Goal: Book appointment/travel/reservation

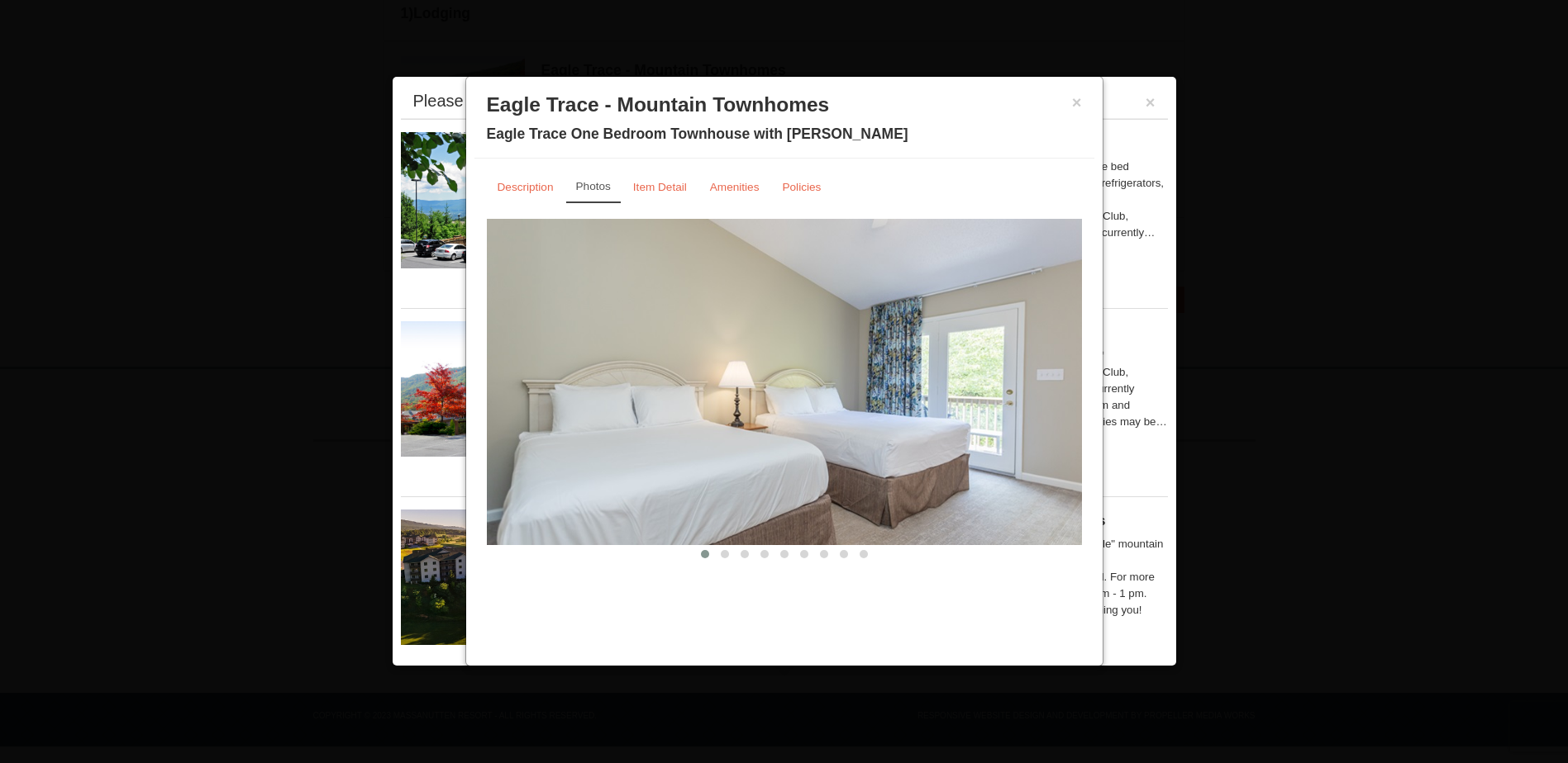
click at [952, 389] on img at bounding box center [784, 382] width 595 height 325
drag, startPoint x: 1073, startPoint y: 395, endPoint x: 1059, endPoint y: 371, distance: 27.8
click at [725, 542] on img at bounding box center [784, 382] width 595 height 325
click at [728, 554] on button at bounding box center [725, 554] width 20 height 17
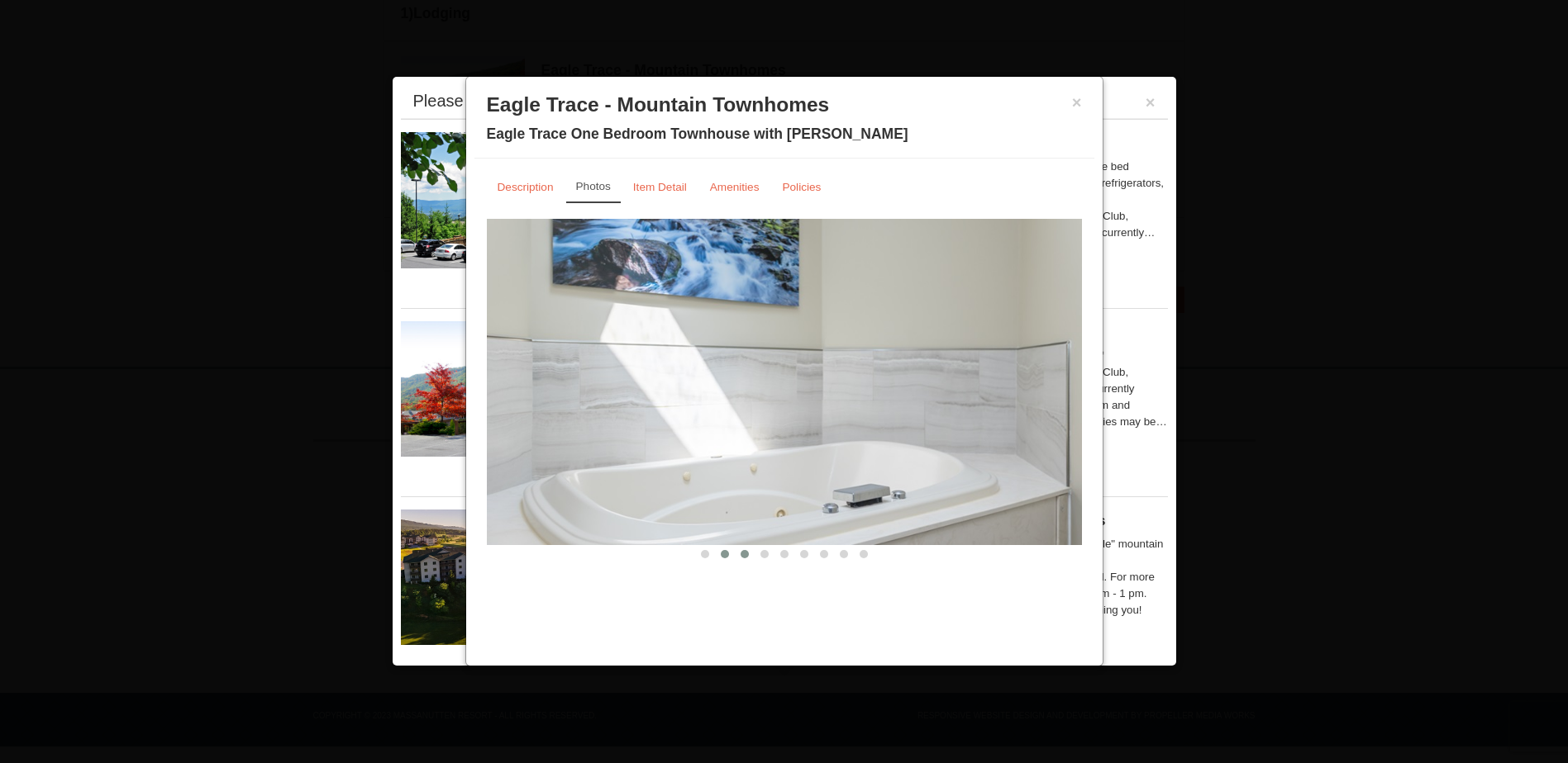
click at [749, 556] on button at bounding box center [744, 554] width 20 height 17
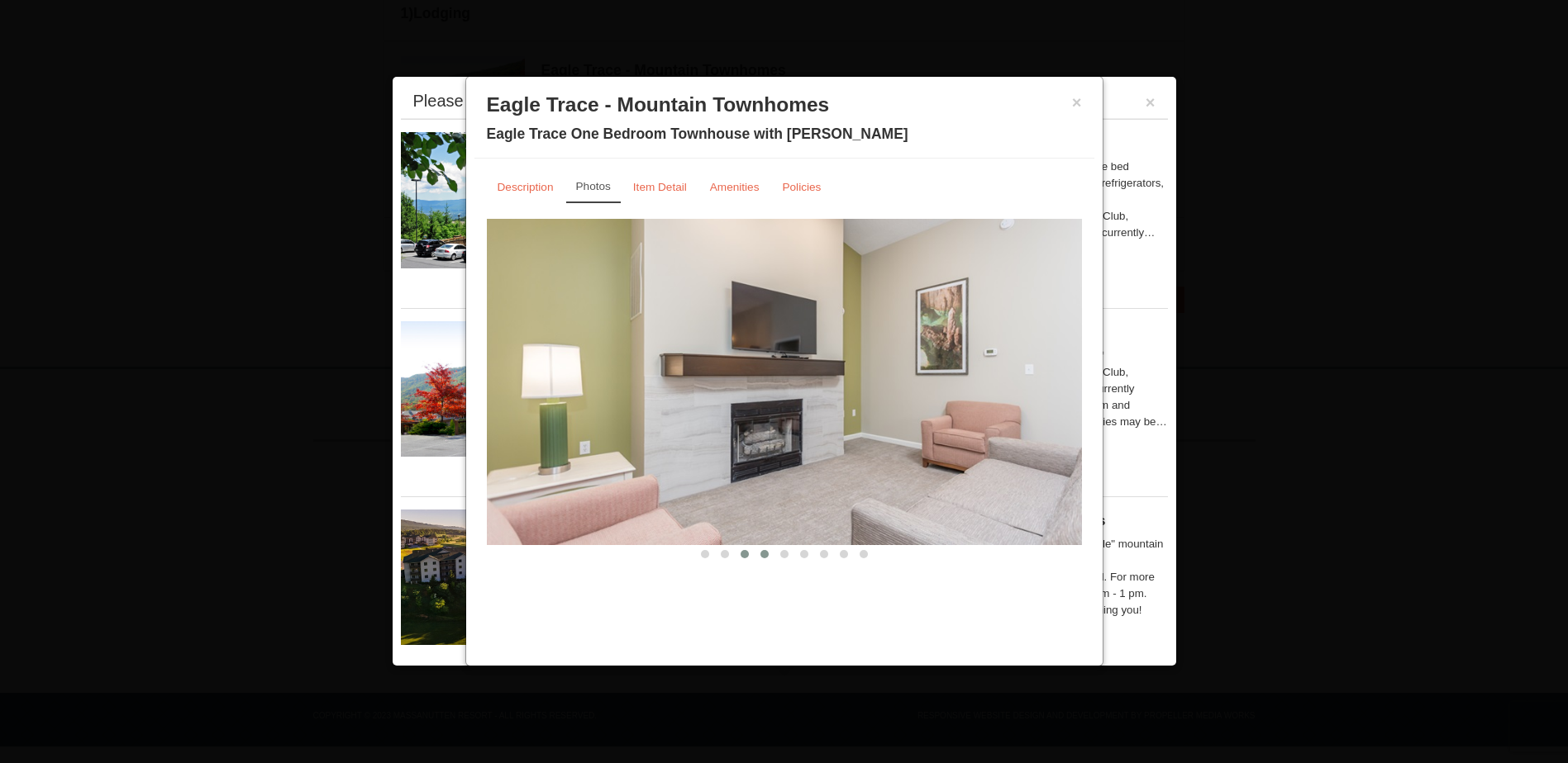
click at [764, 556] on span at bounding box center [764, 554] width 8 height 8
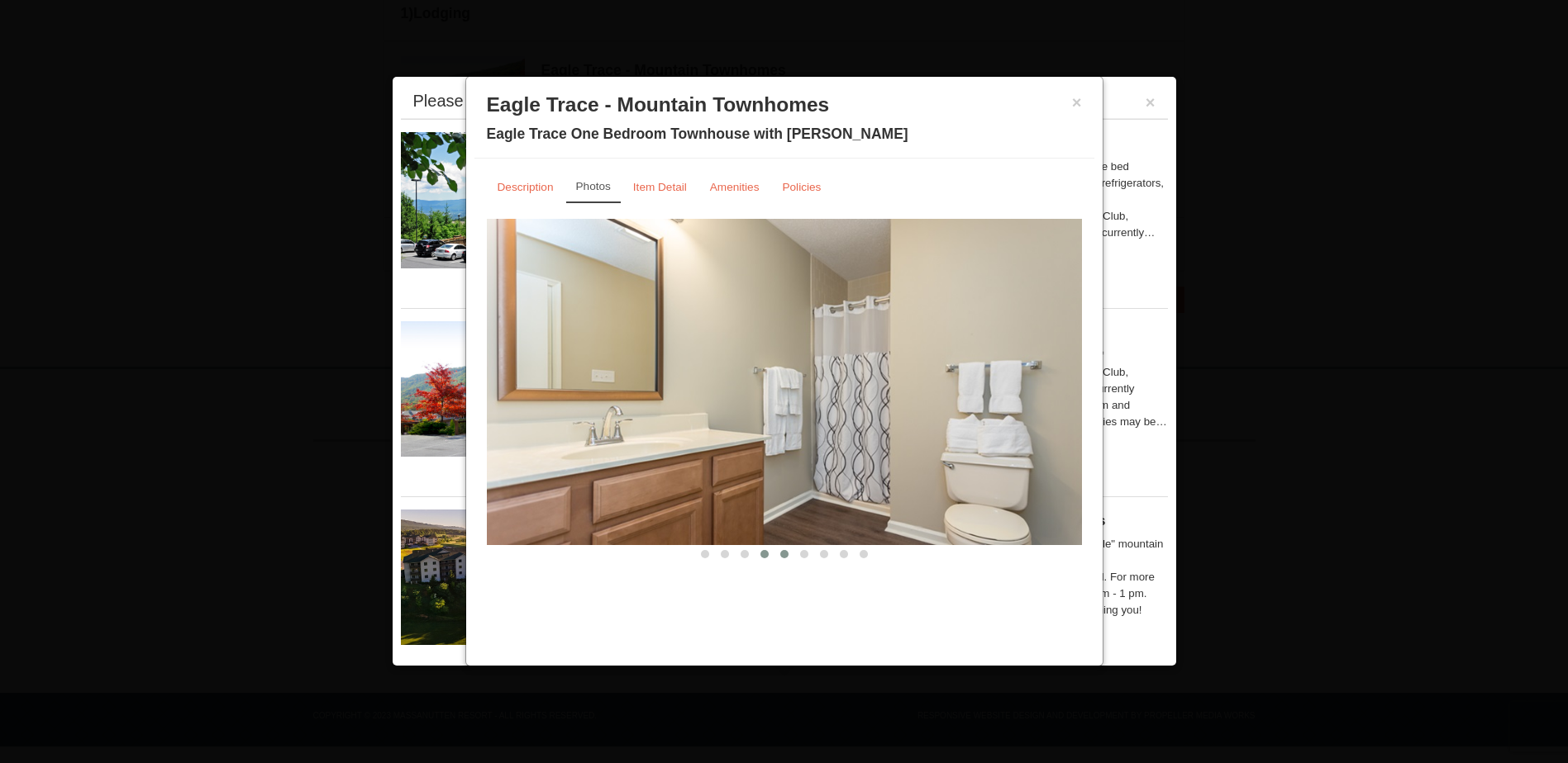
click at [785, 552] on span at bounding box center [784, 554] width 8 height 8
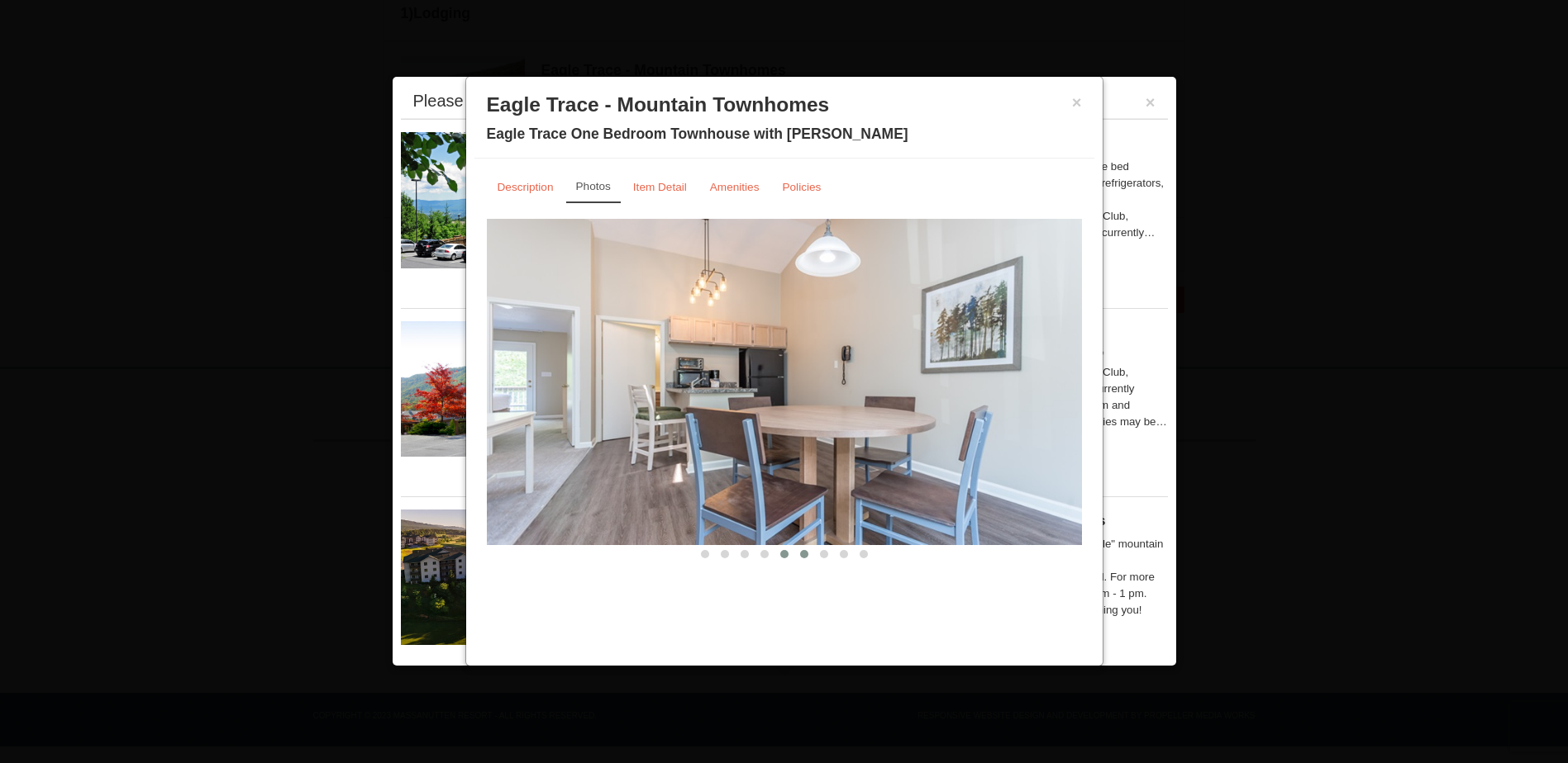
click at [803, 554] on span at bounding box center [803, 554] width 8 height 8
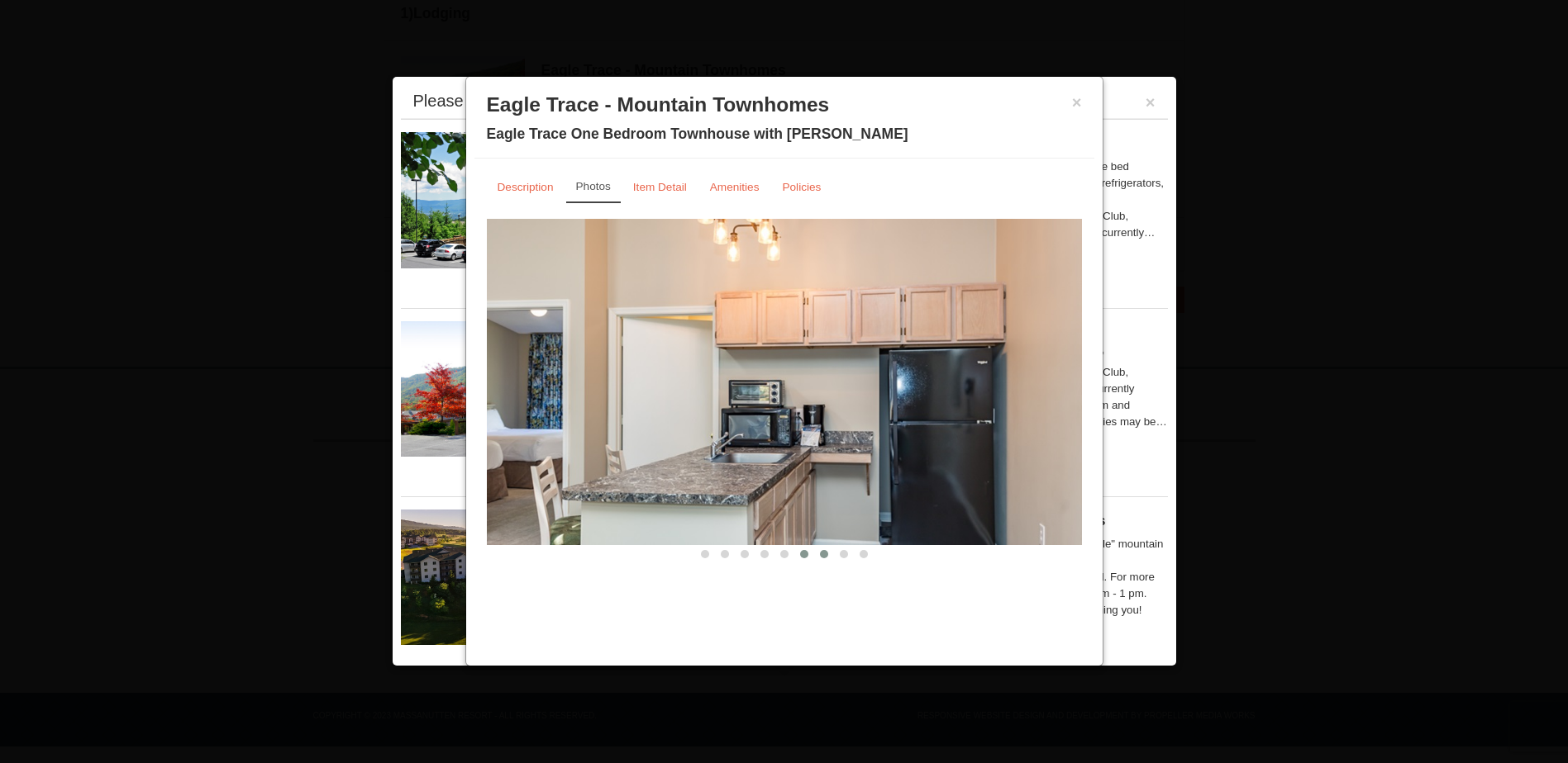
click at [820, 554] on span at bounding box center [824, 554] width 8 height 8
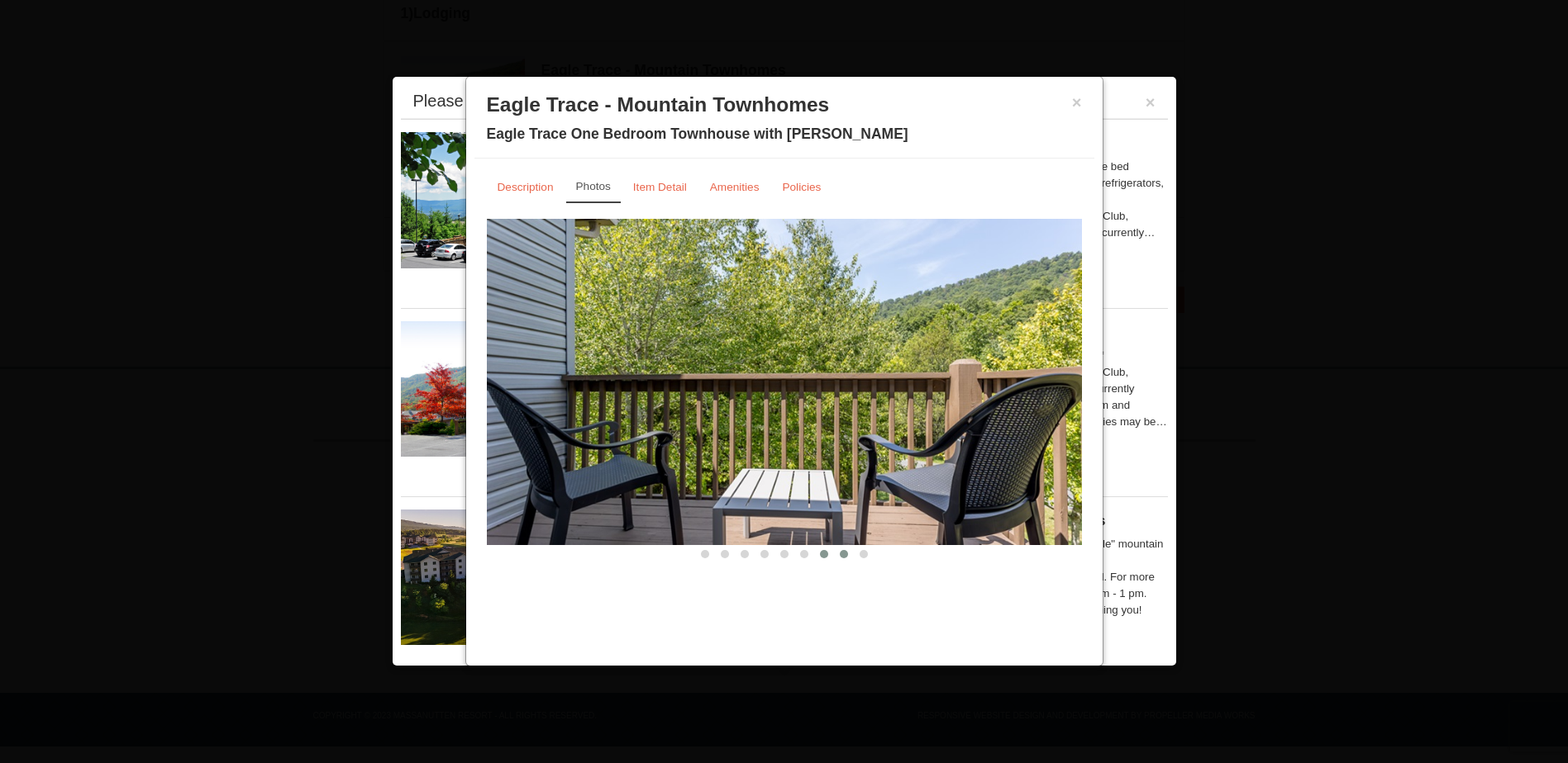
click at [844, 554] on span at bounding box center [843, 554] width 8 height 8
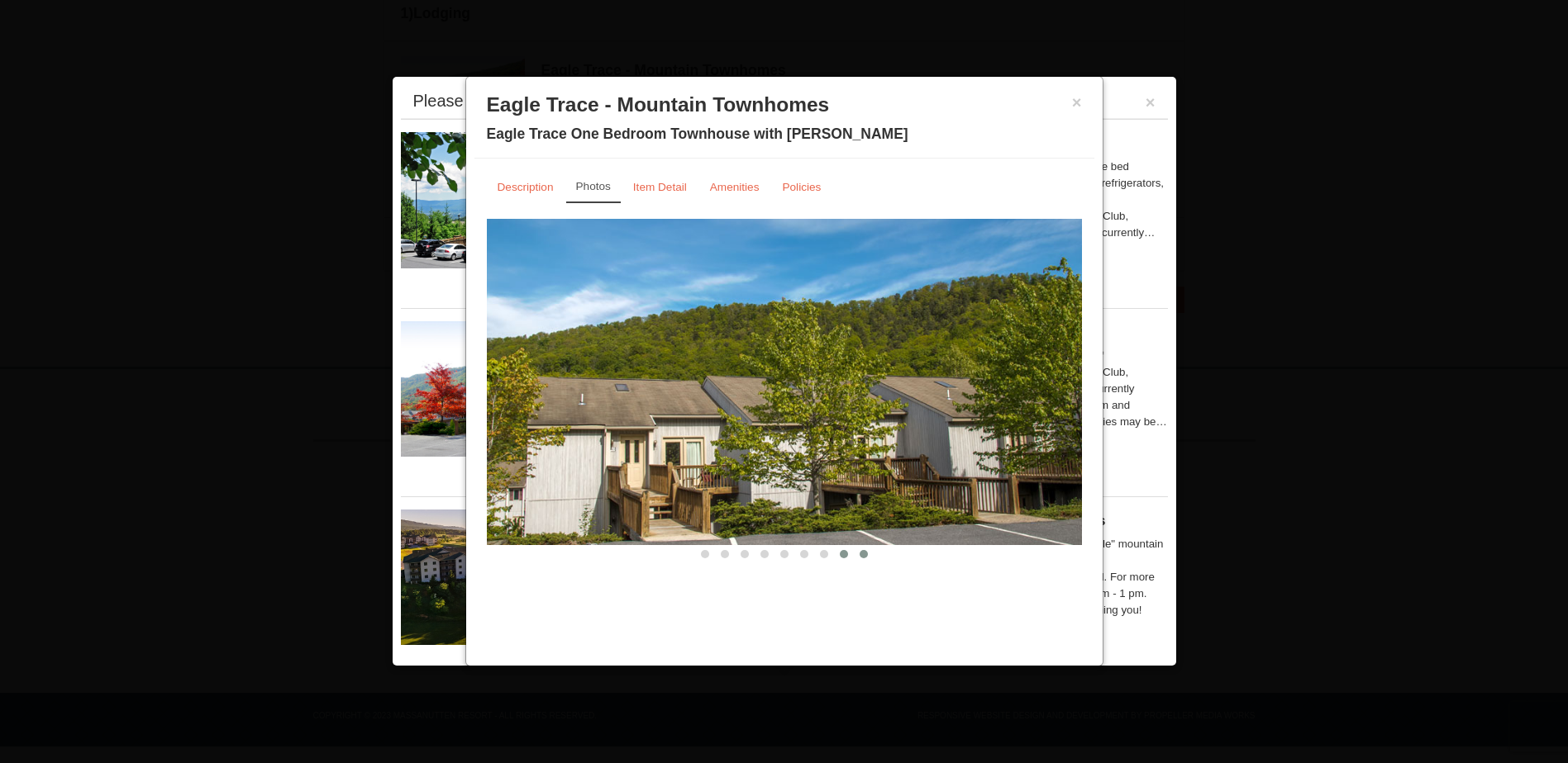
click at [862, 552] on span at bounding box center [863, 554] width 8 height 8
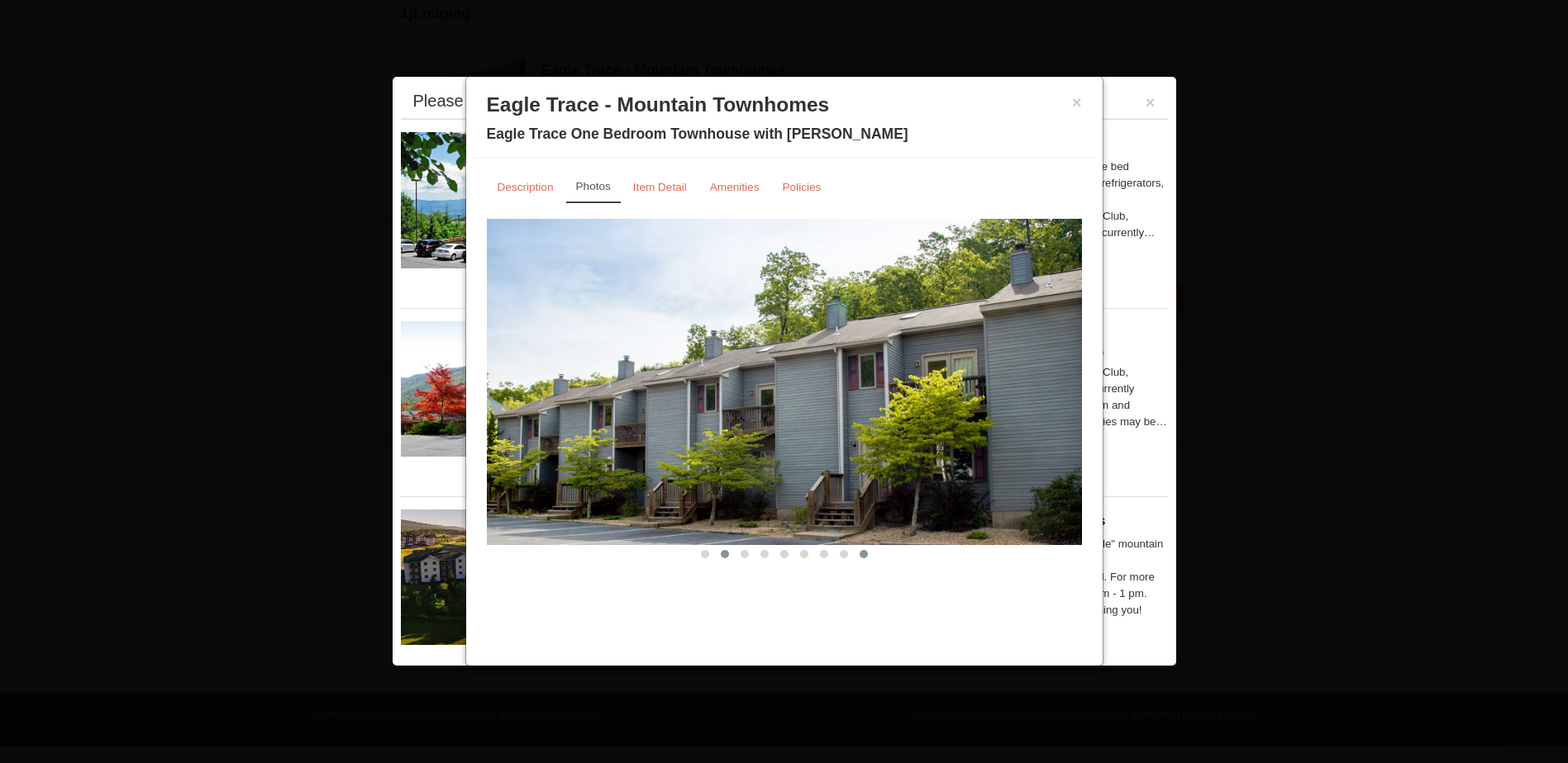
drag, startPoint x: 667, startPoint y: 189, endPoint x: 718, endPoint y: 557, distance: 371.5
click at [718, 557] on button at bounding box center [725, 554] width 20 height 17
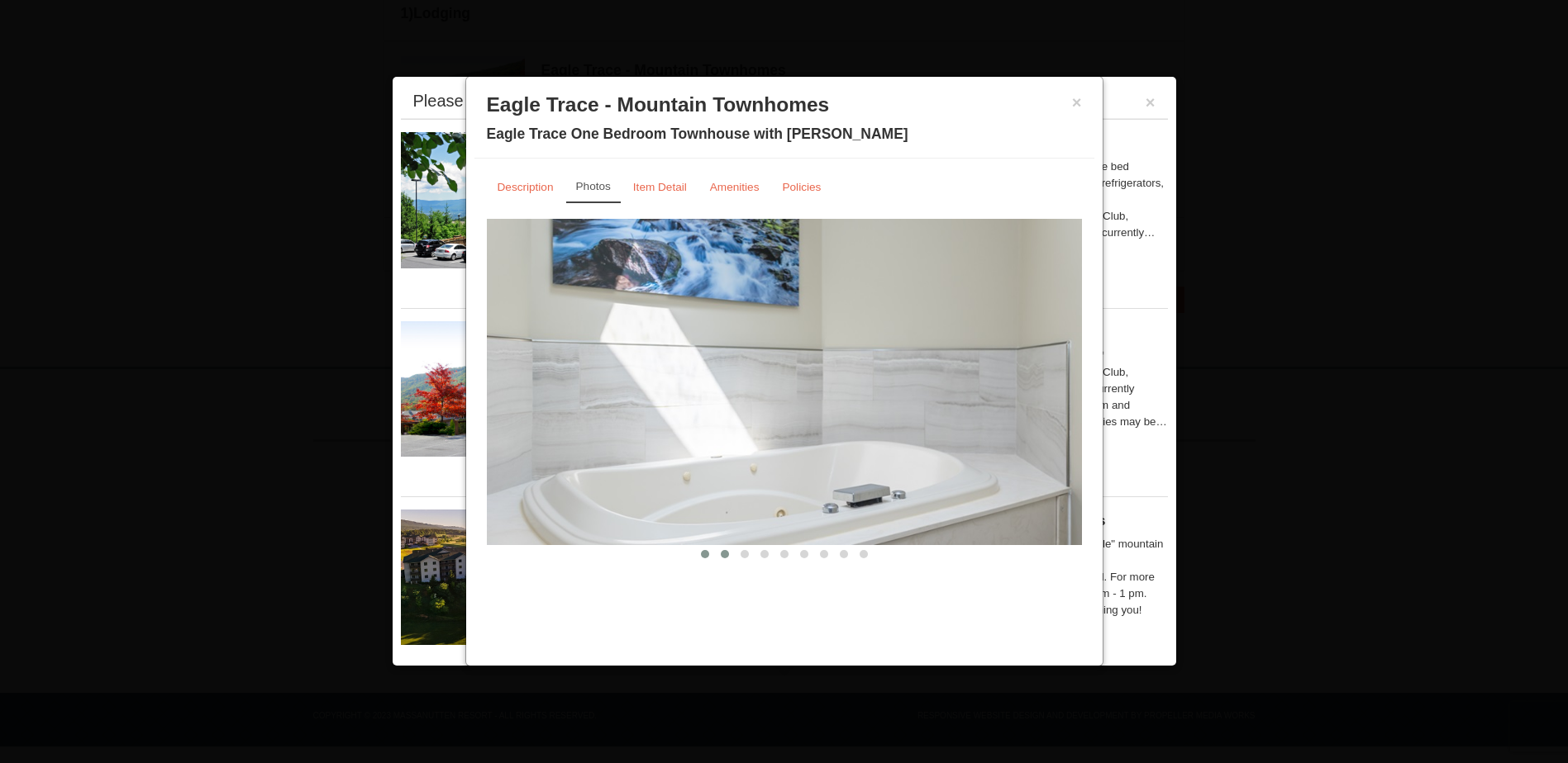
click at [702, 557] on span at bounding box center [704, 554] width 8 height 8
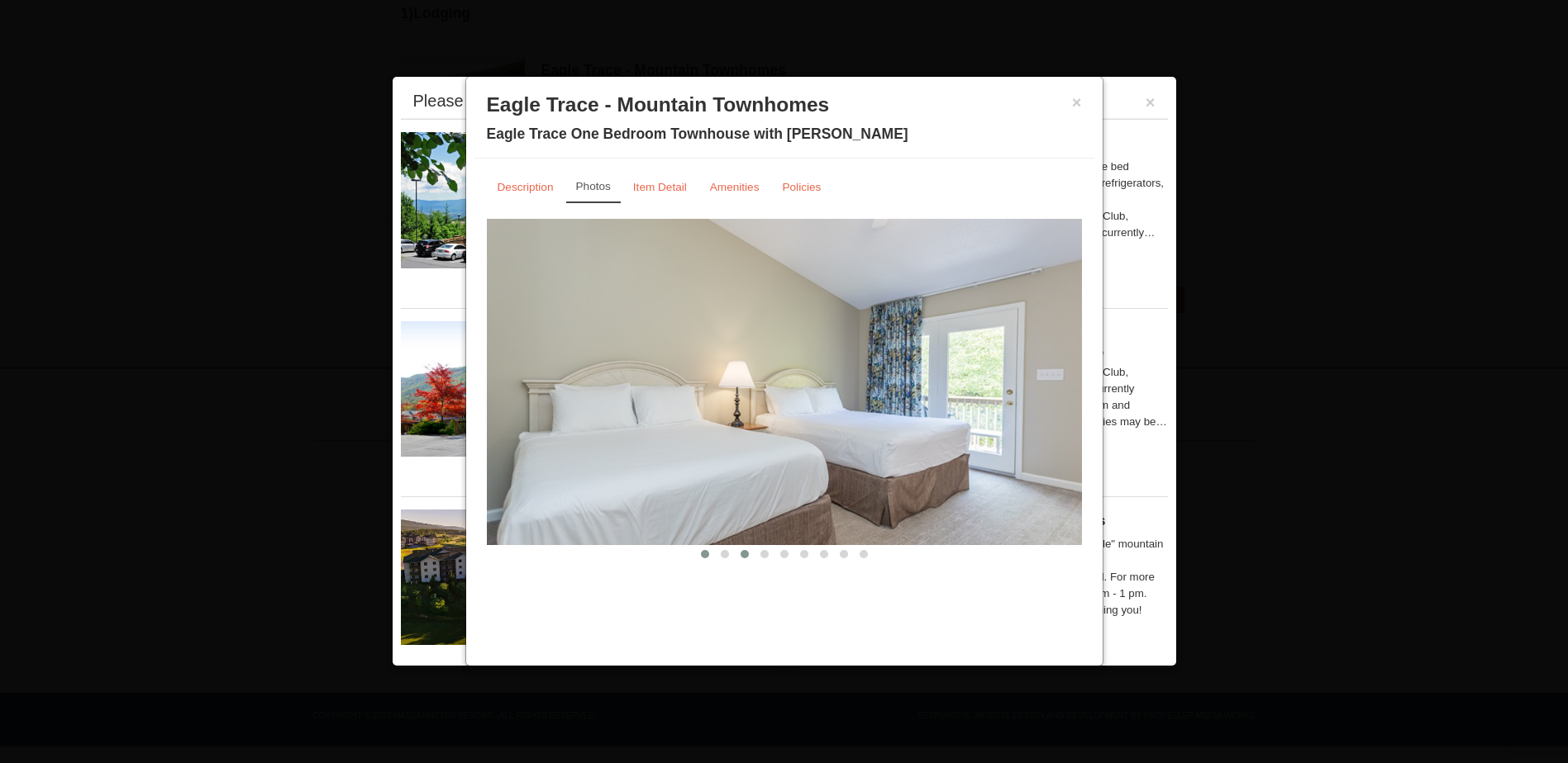
click at [743, 557] on span at bounding box center [744, 554] width 8 height 8
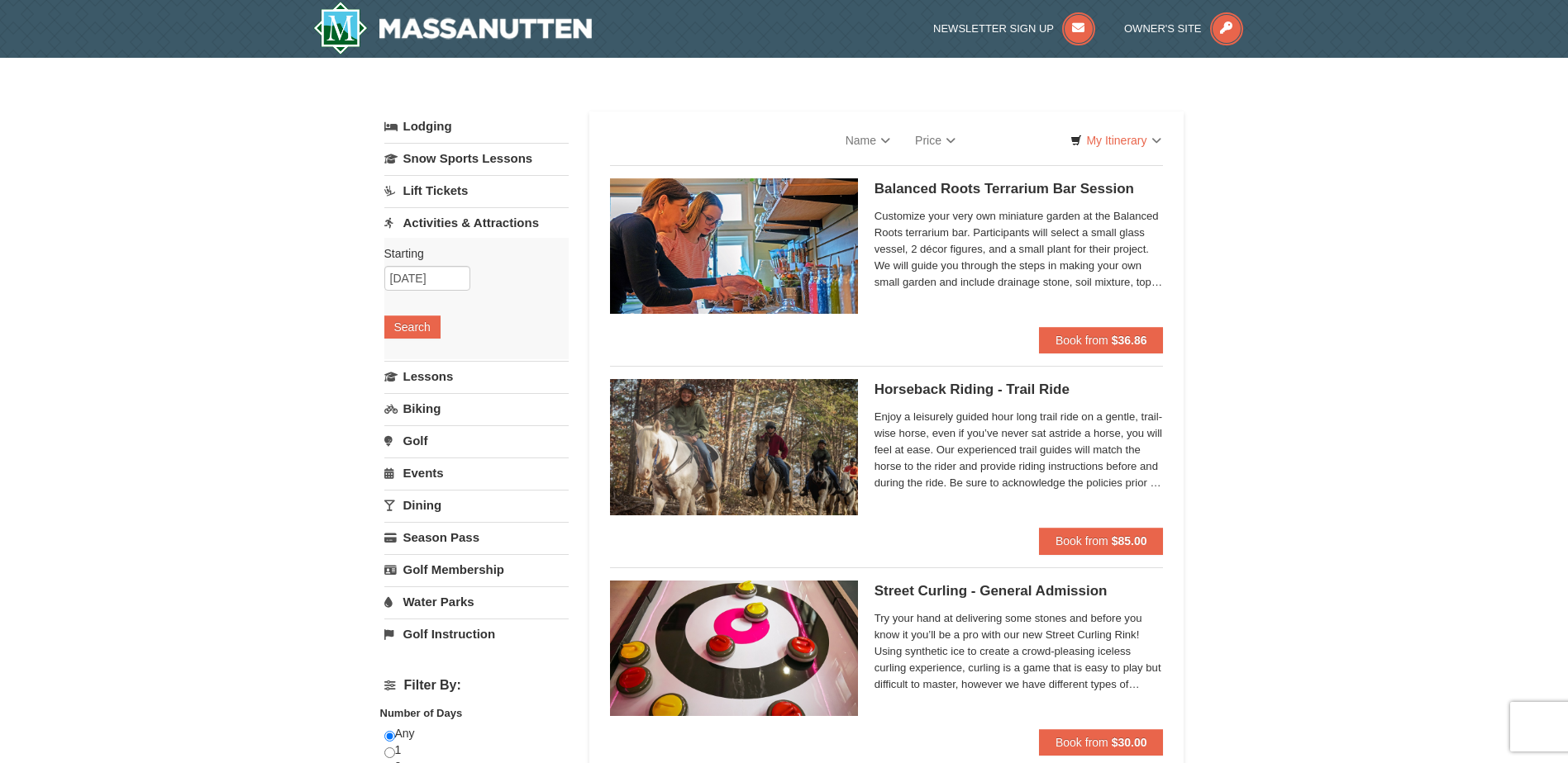
select select "9"
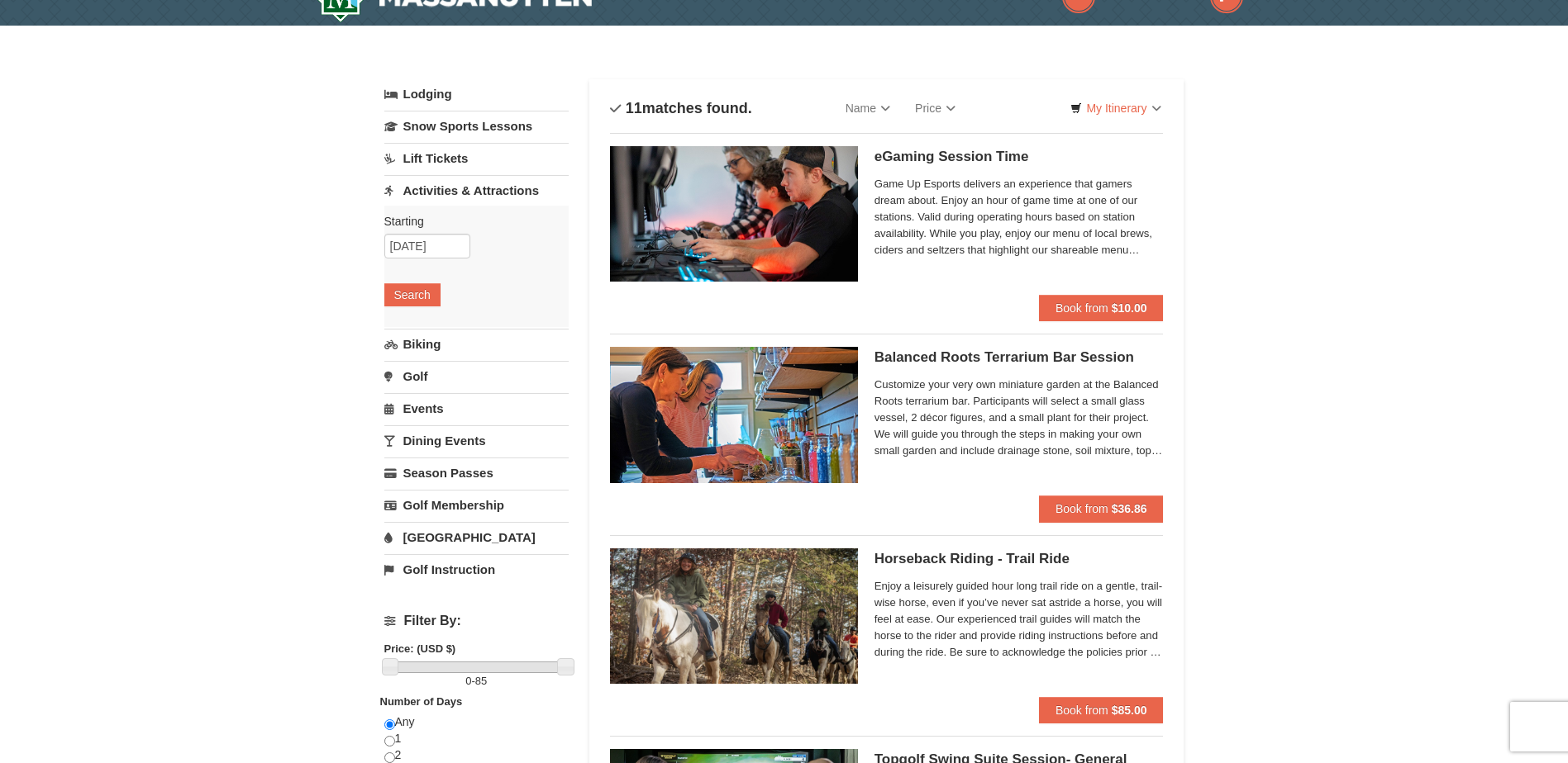
scroll to position [26, 0]
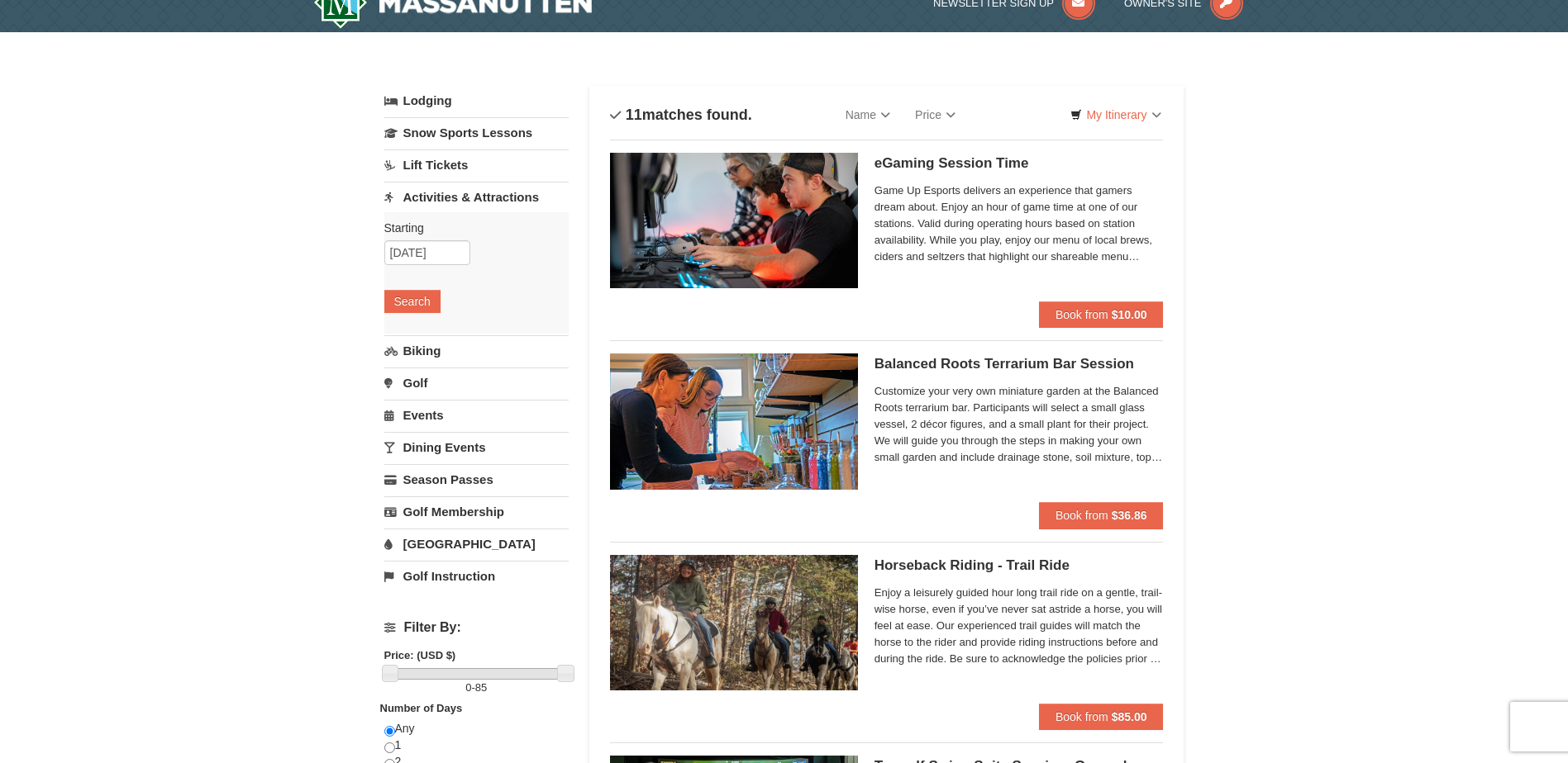
click at [461, 437] on link "Dining Events" at bounding box center [476, 447] width 184 height 30
click at [425, 437] on button "Search" at bounding box center [412, 430] width 56 height 23
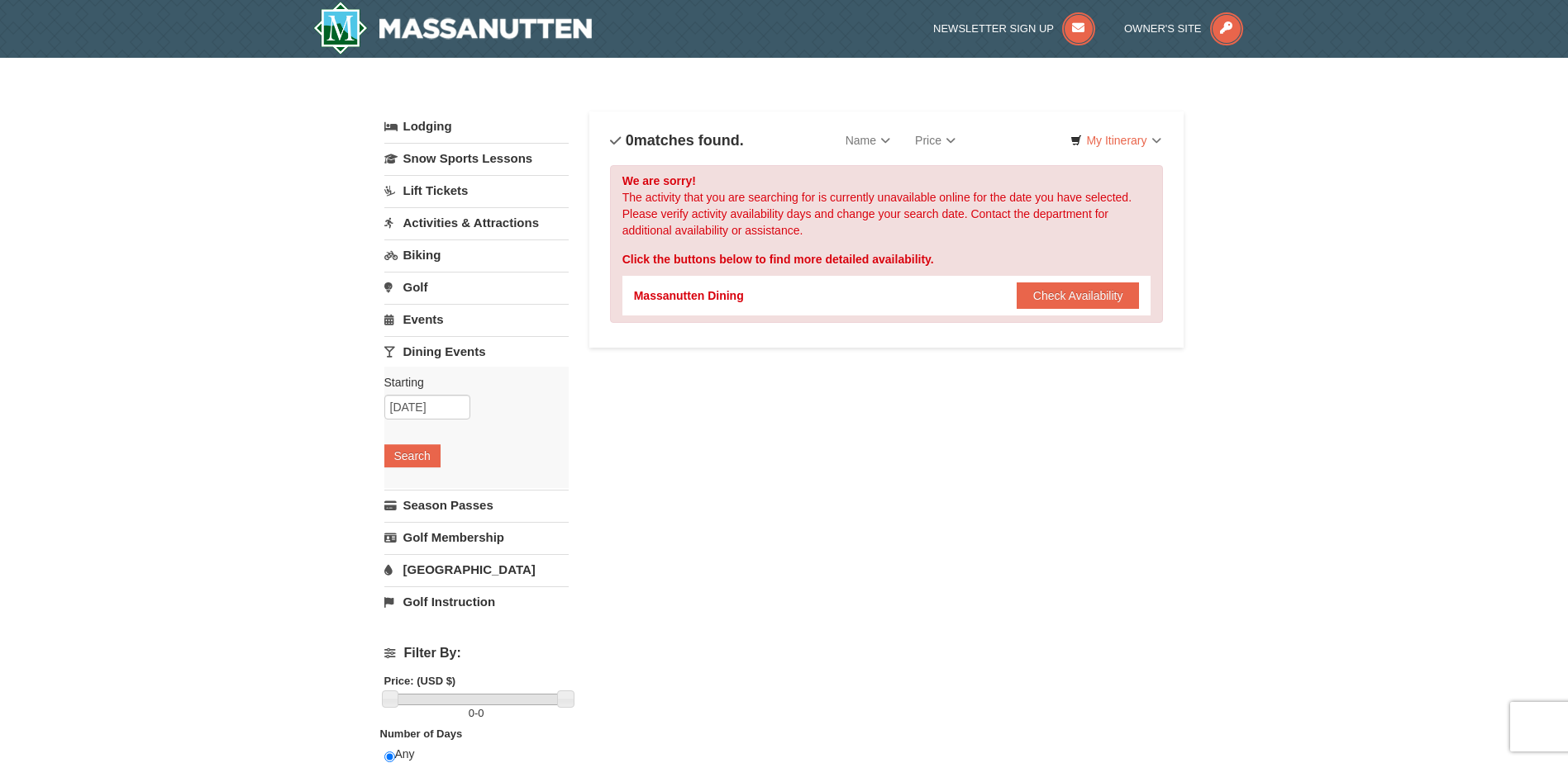
click at [435, 198] on link "Lift Tickets" at bounding box center [476, 190] width 184 height 30
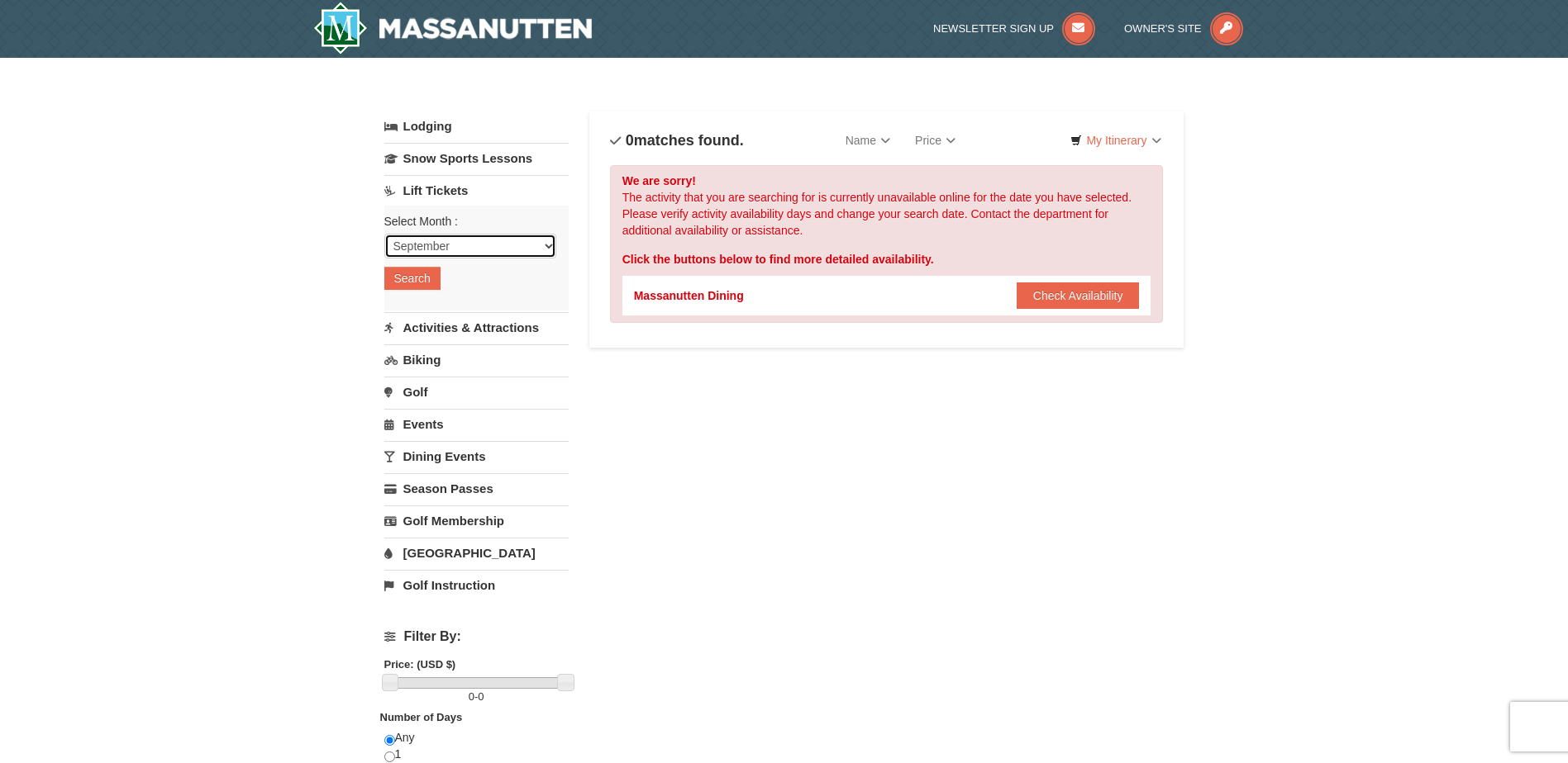
click at [525, 248] on select "September October November December January February March April May June July …" at bounding box center [470, 246] width 172 height 25
select select "12"
click at [384, 234] on select "September October November December January February March April May June July …" at bounding box center [470, 246] width 172 height 25
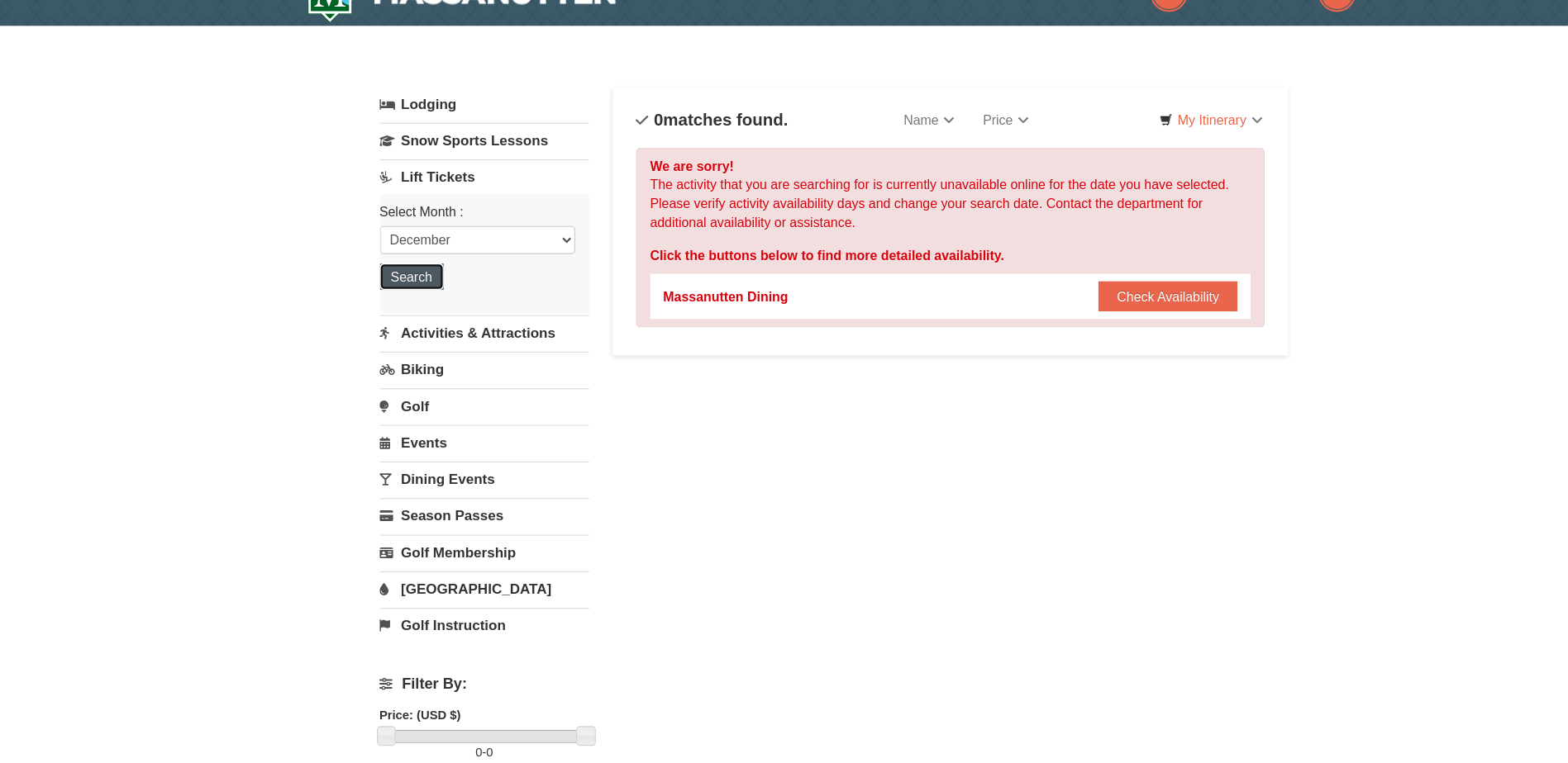
click at [414, 285] on button "Search" at bounding box center [412, 278] width 56 height 23
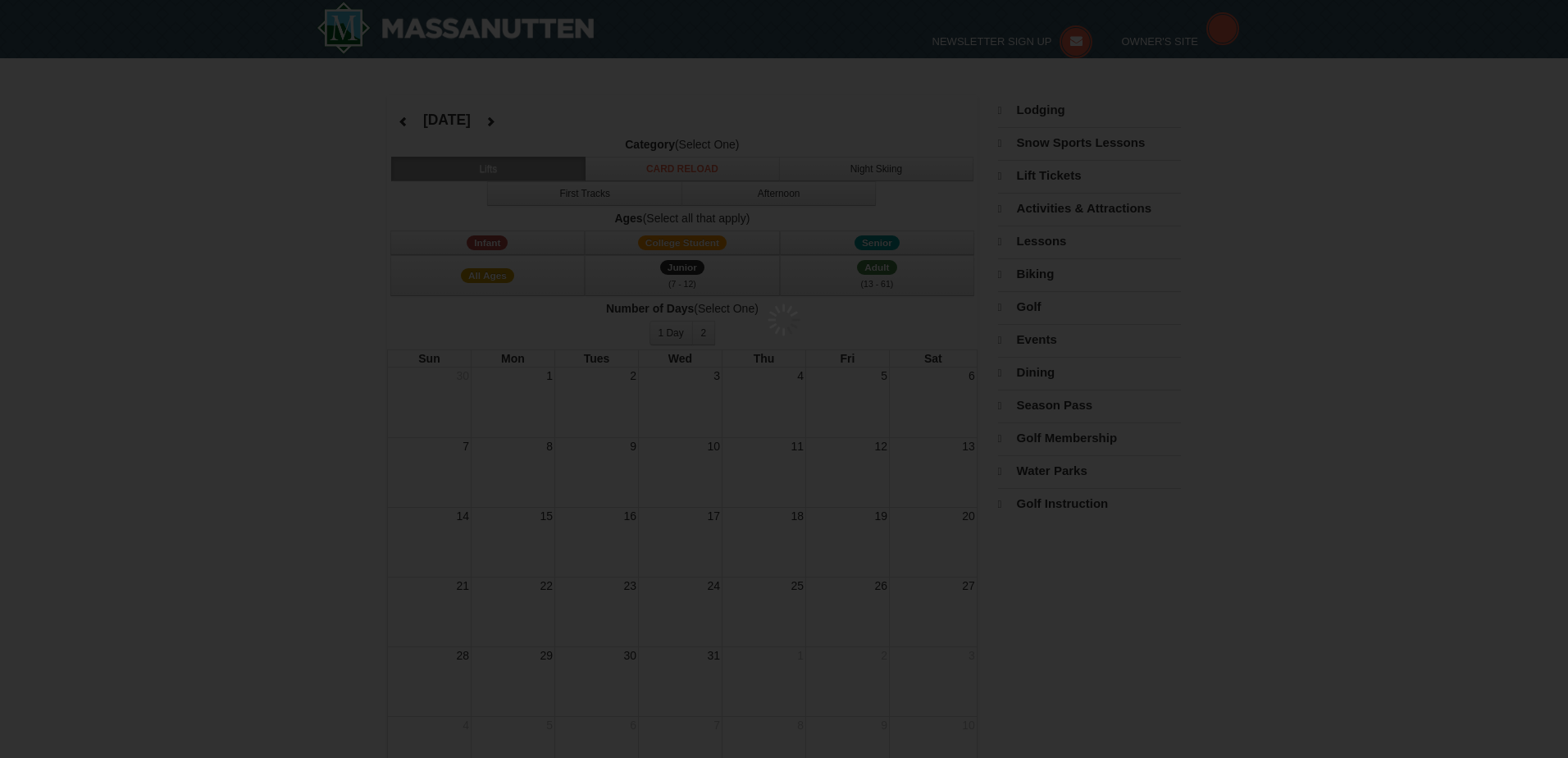
select select "12"
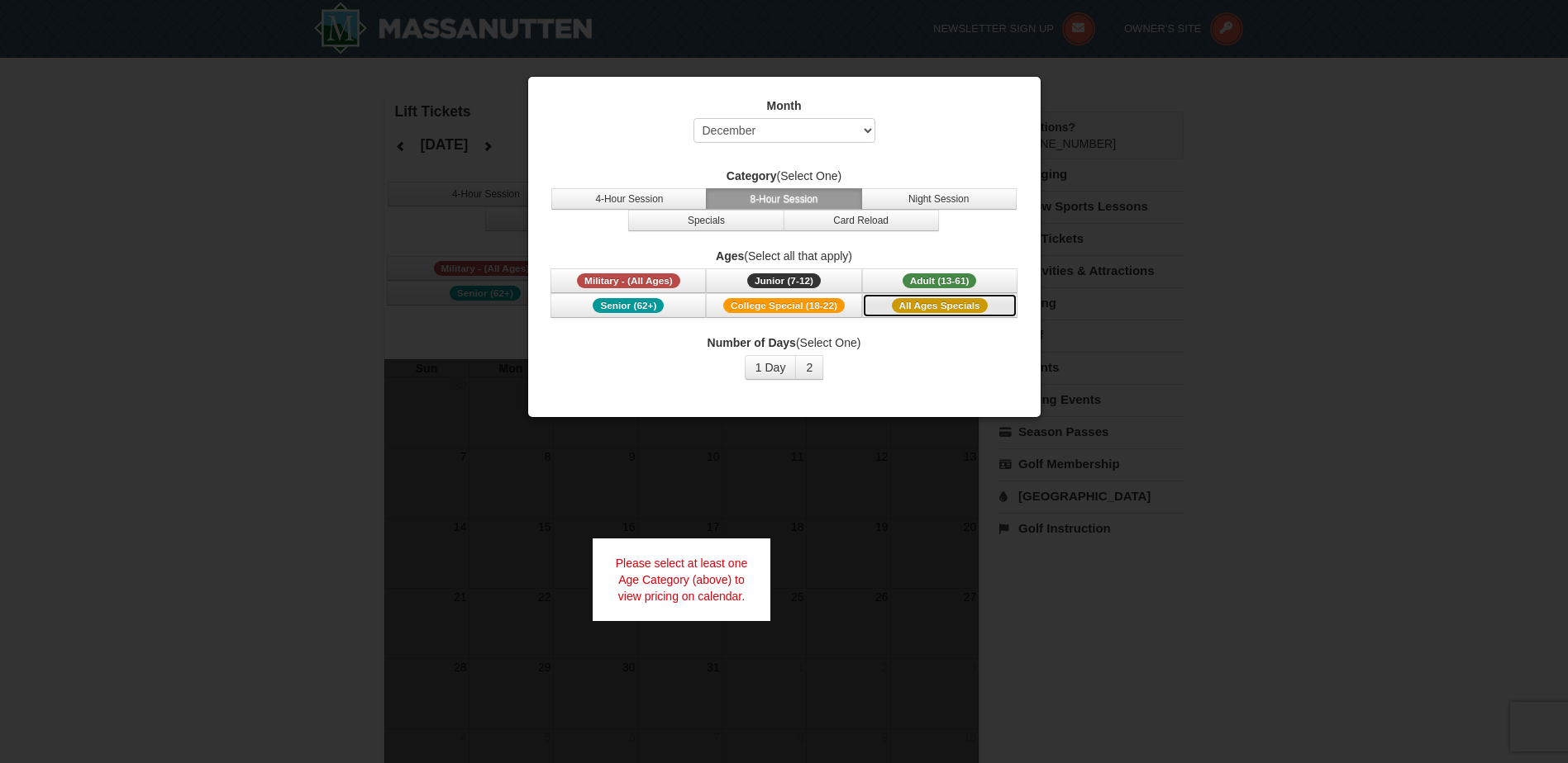
click at [916, 306] on span "All Ages Specials" at bounding box center [940, 305] width 96 height 15
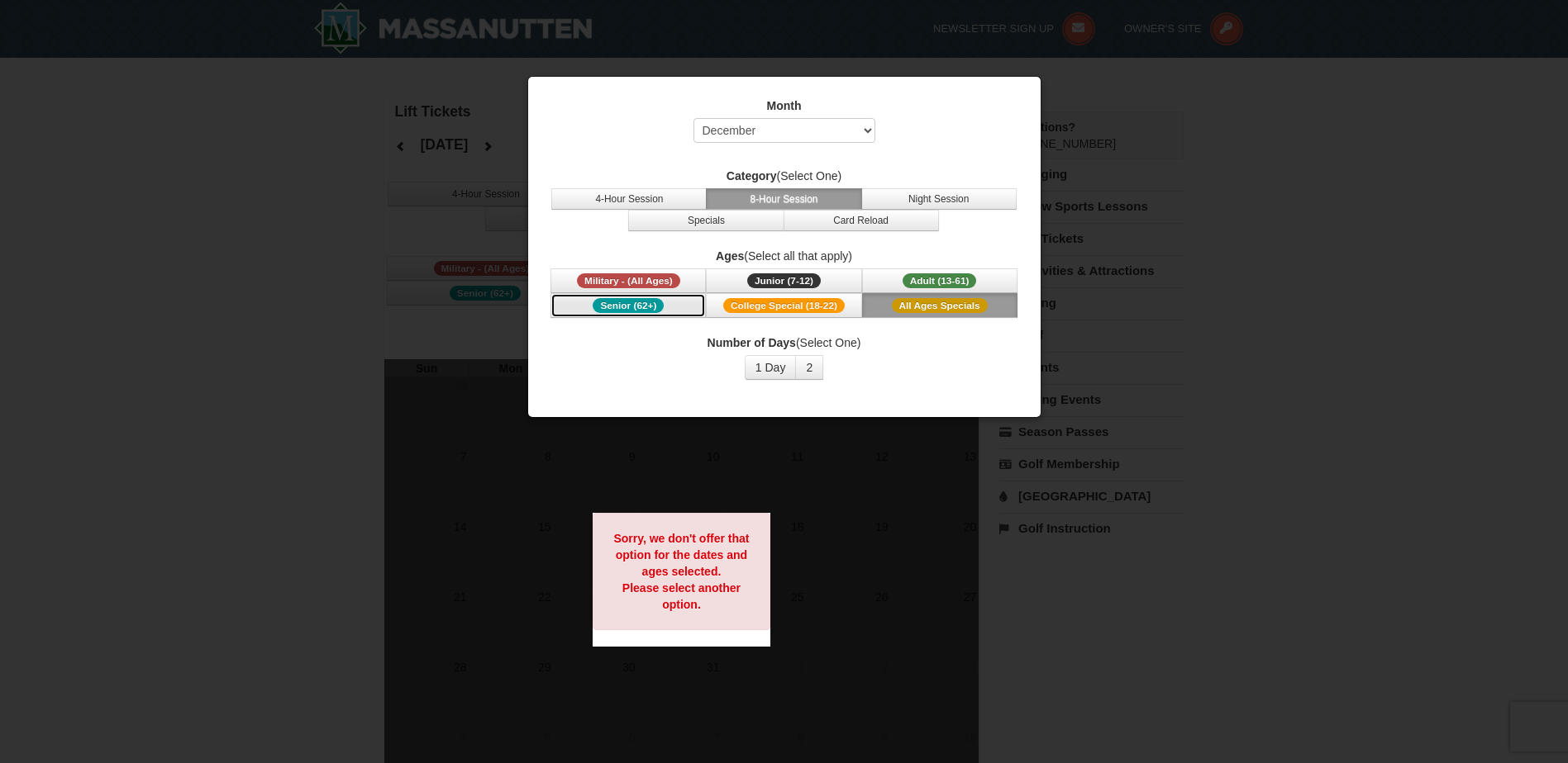
click at [628, 305] on span "Senior (62+)" at bounding box center [628, 305] width 71 height 15
click at [915, 274] on span "Adult (13-61)" at bounding box center [940, 281] width 75 height 15
click at [1279, 327] on div at bounding box center [784, 382] width 1568 height 763
